Goal: Transaction & Acquisition: Purchase product/service

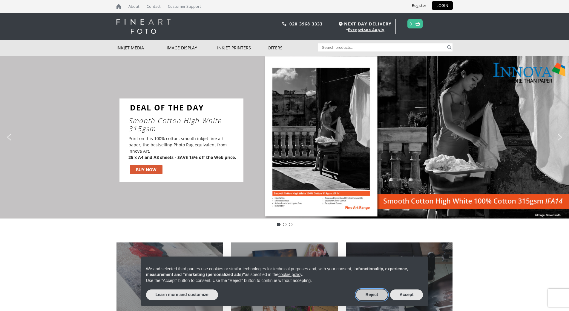
click at [375, 299] on button "Reject" at bounding box center [372, 294] width 32 height 11
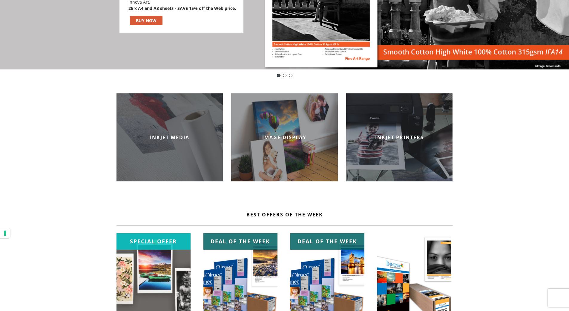
scroll to position [149, 0]
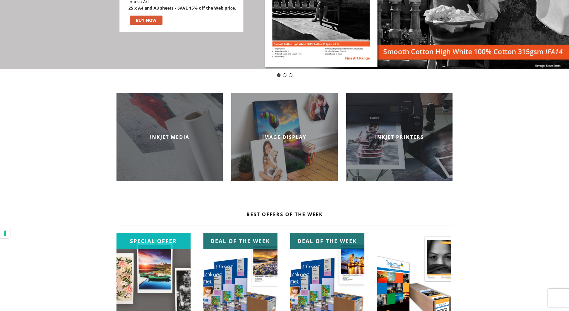
click at [178, 139] on h2 "INKJET MEDIA" at bounding box center [170, 137] width 107 height 7
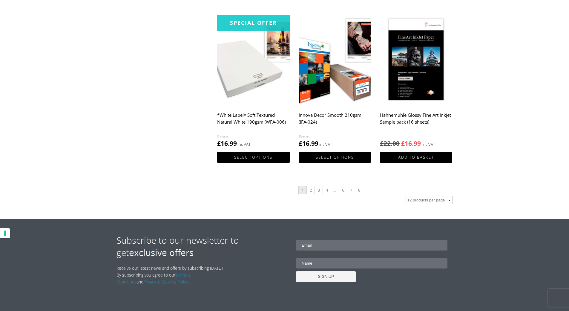
scroll to position [598, 0]
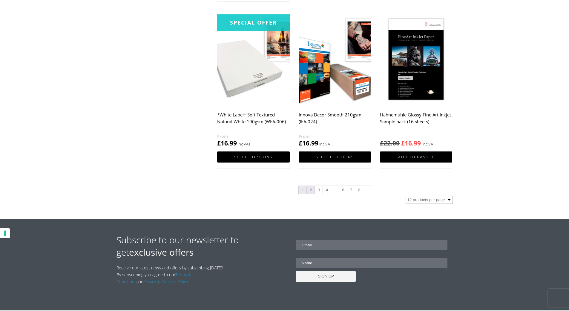
click at [309, 189] on link "2" at bounding box center [311, 190] width 8 height 8
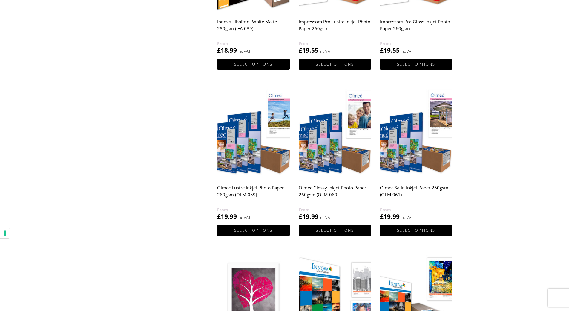
scroll to position [358, 0]
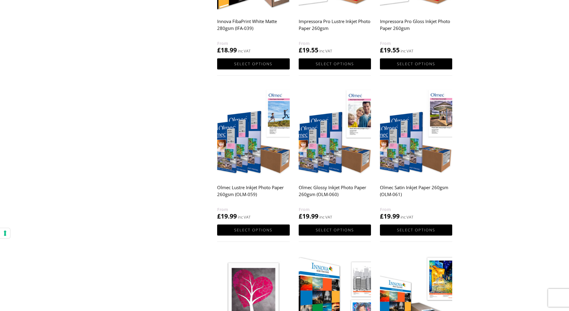
click at [260, 148] on img at bounding box center [253, 132] width 72 height 91
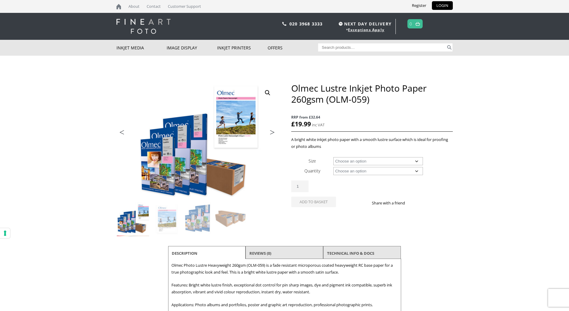
click at [346, 162] on select "Choose an option A4 Sheet A3 Sheet A3+ Sheet A2 Sheet 17" Wide Roll 24" Wide Ro…" at bounding box center [379, 161] width 90 height 8
click at [334, 157] on select "Choose an option A4 Sheet A3 Sheet A3+ Sheet A2 Sheet 17" Wide Roll 24" Wide Ro…" at bounding box center [379, 161] width 90 height 8
select select "24-wide-roll"
click at [355, 172] on select "Choose an option 30m" at bounding box center [379, 171] width 90 height 8
select select "30m"
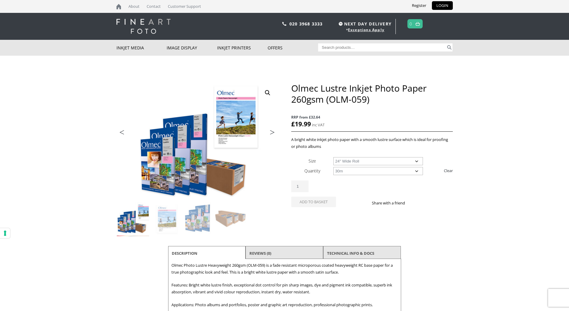
click at [334, 167] on select "Choose an option 30m" at bounding box center [379, 171] width 90 height 8
select select "24-wide-roll"
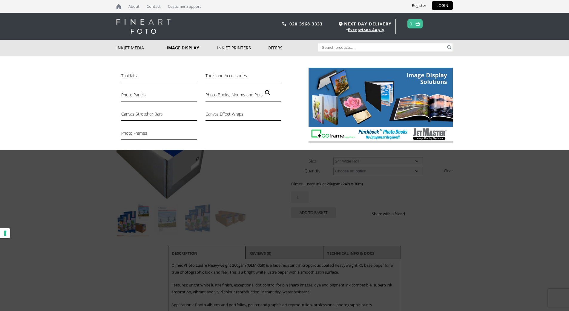
click at [172, 48] on link "Image Display" at bounding box center [192, 48] width 51 height 16
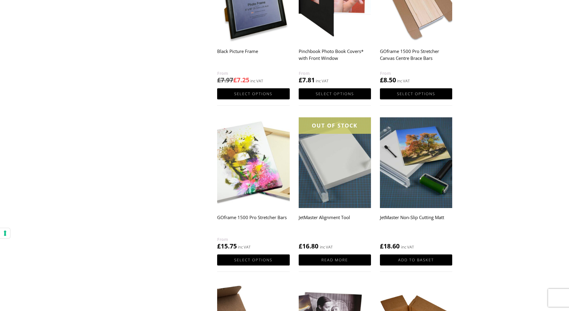
scroll to position [328, 0]
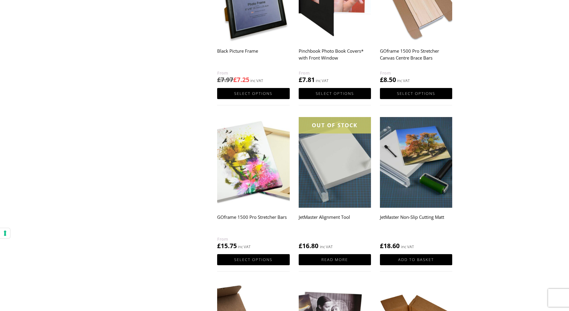
click at [338, 178] on img at bounding box center [335, 162] width 72 height 91
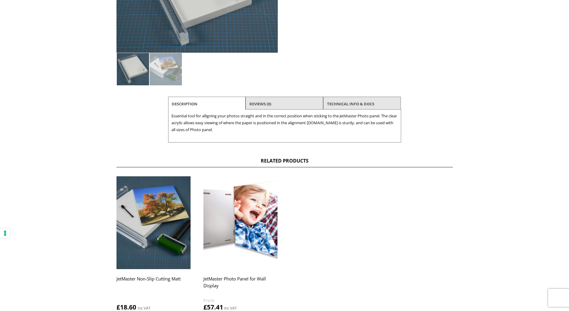
scroll to position [149, 0]
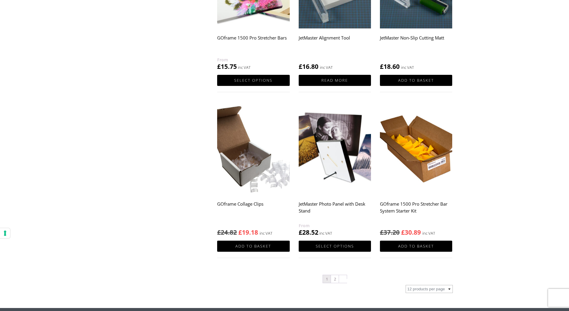
scroll to position [508, 0]
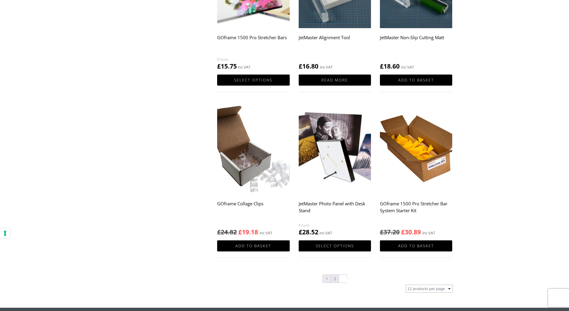
click at [334, 279] on link "2" at bounding box center [335, 278] width 8 height 8
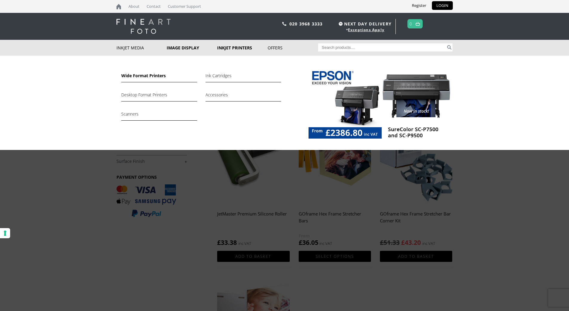
click at [140, 74] on link "Wide Format Printers" at bounding box center [159, 77] width 76 height 10
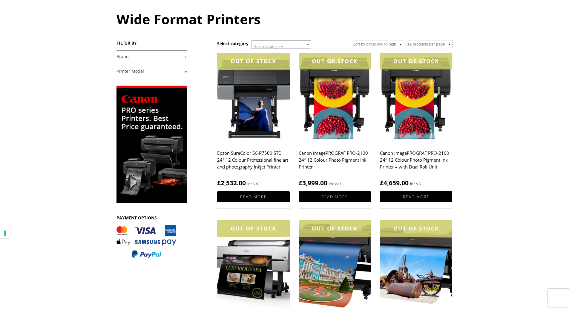
scroll to position [60, 0]
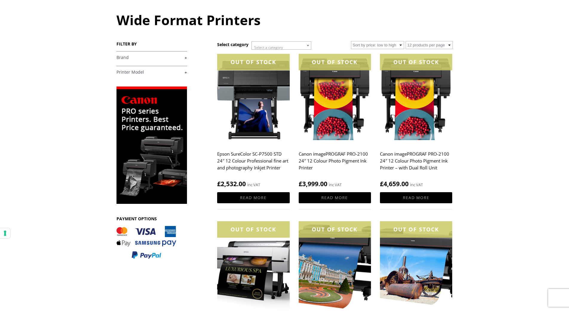
click at [250, 106] on img at bounding box center [253, 99] width 72 height 91
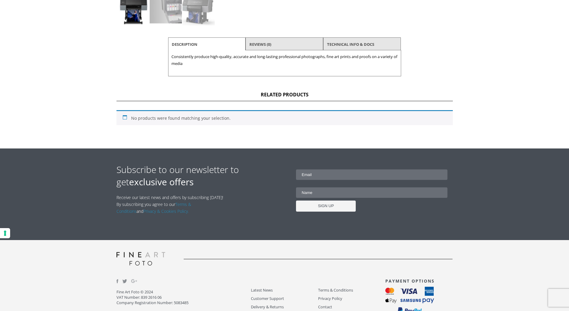
scroll to position [209, 0]
